Goal: Transaction & Acquisition: Book appointment/travel/reservation

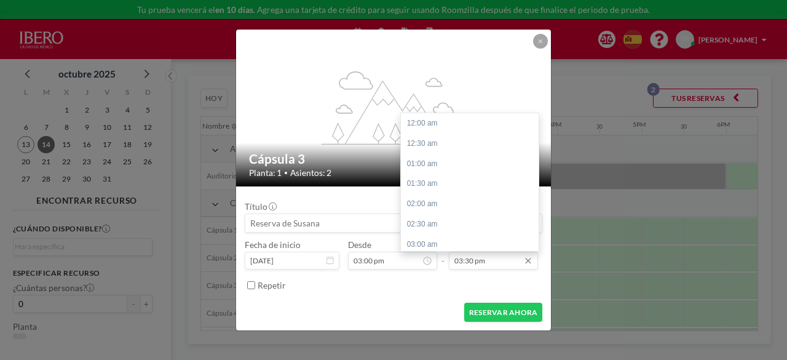
scroll to position [624, 0]
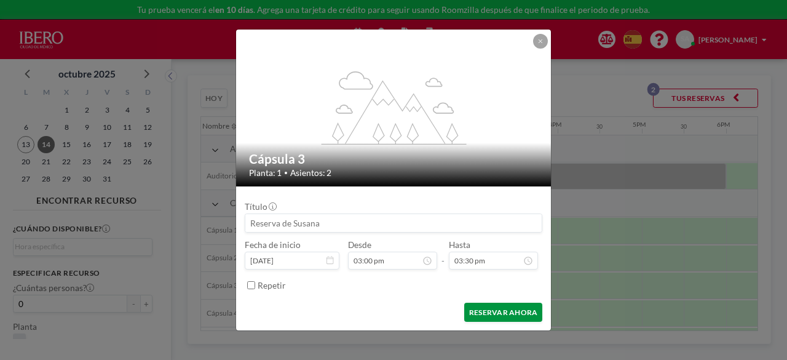
click at [511, 313] on button "RESERVAR AHORA" at bounding box center [503, 311] width 78 height 19
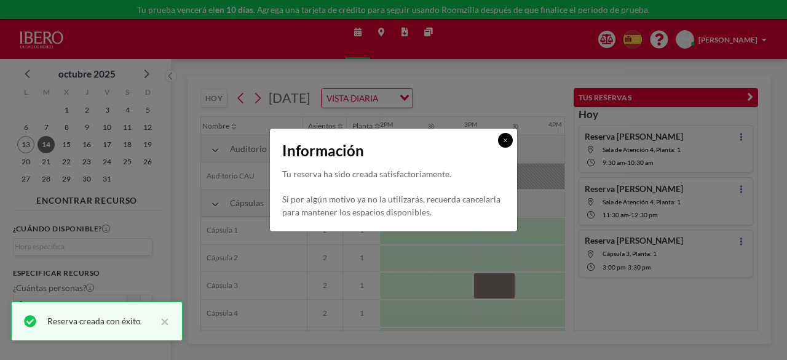
click at [504, 138] on icon at bounding box center [505, 140] width 5 height 6
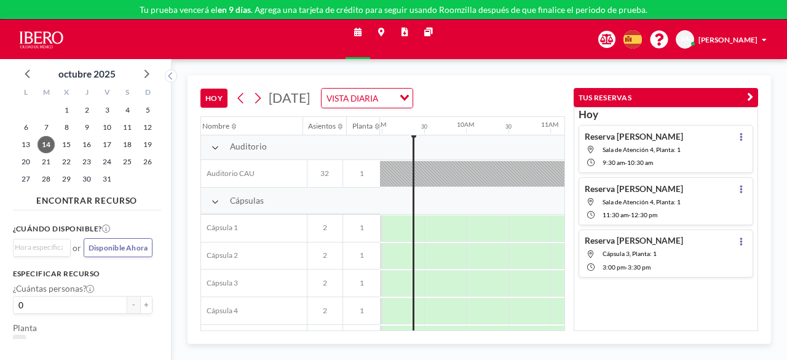
scroll to position [2, 753]
click at [208, 199] on div "Cápsulas" at bounding box center [290, 200] width 178 height 27
click at [214, 198] on icon at bounding box center [214, 201] width 7 height 9
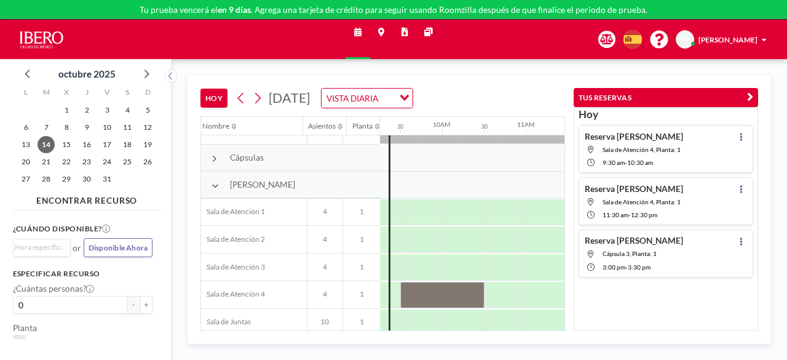
scroll to position [43, 780]
click at [216, 161] on icon at bounding box center [214, 161] width 6 height 9
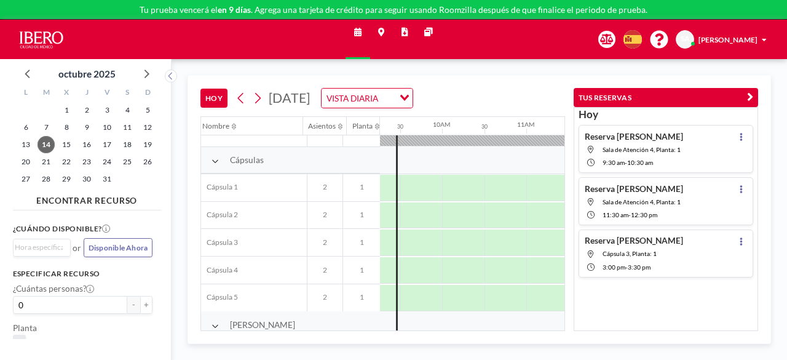
click at [215, 157] on icon at bounding box center [214, 161] width 7 height 9
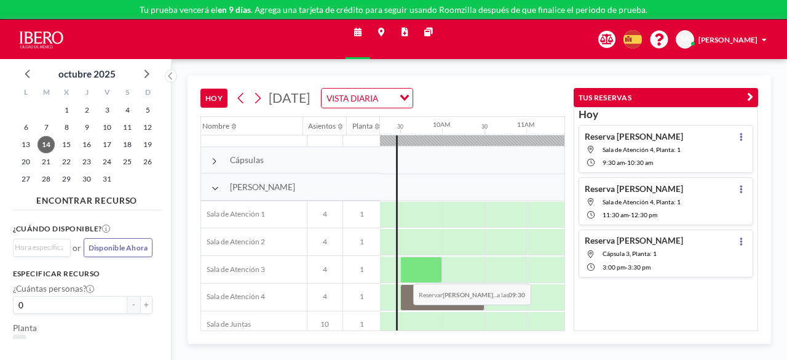
click at [403, 273] on div at bounding box center [421, 269] width 42 height 26
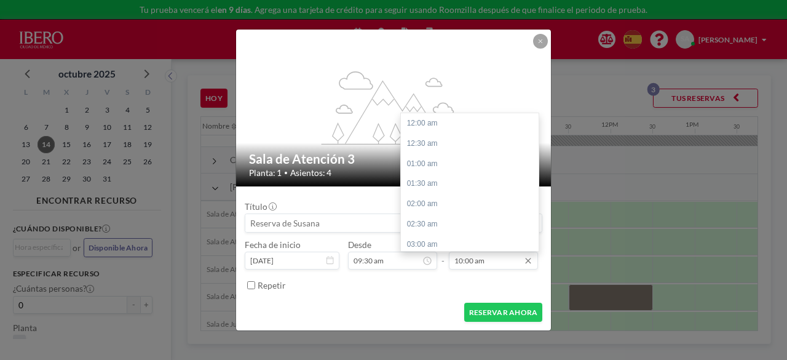
scroll to position [403, 0]
click at [472, 264] on input "10:00 am" at bounding box center [494, 260] width 90 height 18
click at [437, 136] on div "10:30 am" at bounding box center [473, 143] width 144 height 20
type input "10:30 am"
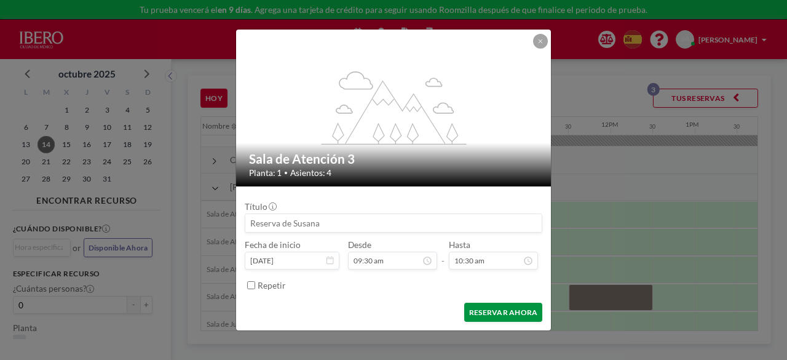
scroll to position [0, 0]
click at [514, 312] on button "RESERVAR AHORA" at bounding box center [503, 311] width 78 height 19
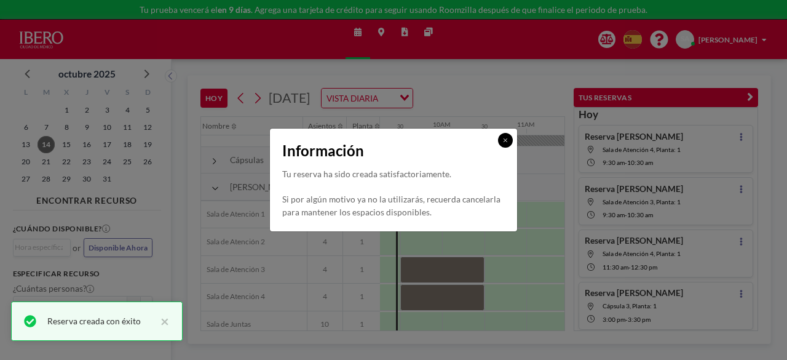
click at [500, 141] on button at bounding box center [505, 140] width 15 height 15
